Goal: Check status: Check status

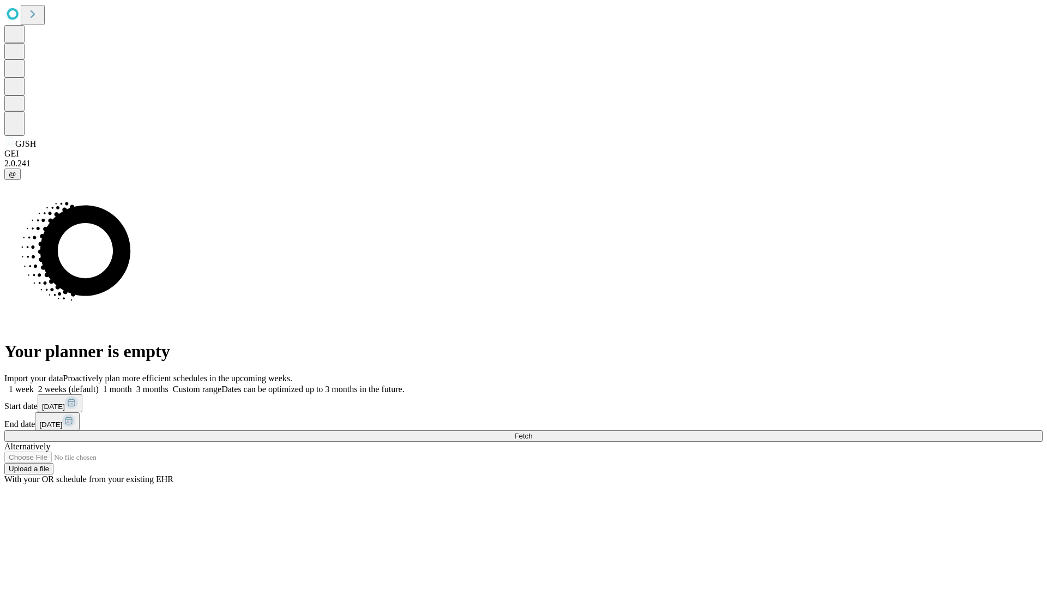
click at [532, 432] on span "Fetch" at bounding box center [523, 436] width 18 height 8
